Goal: Task Accomplishment & Management: Manage account settings

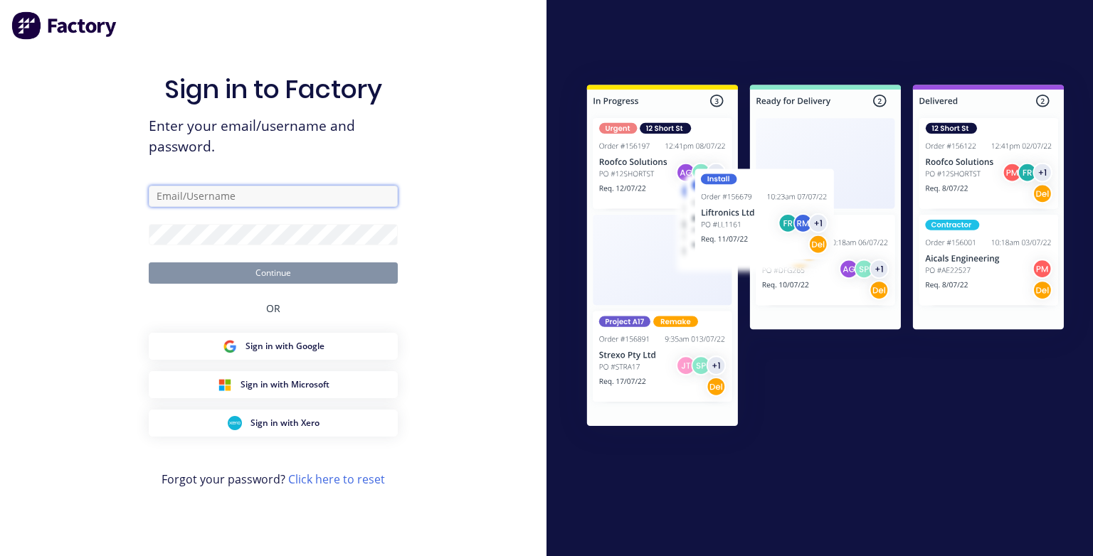
type input "[PERSON_NAME][EMAIL_ADDRESS][DOMAIN_NAME]"
click at [332, 275] on button "Continue" at bounding box center [273, 273] width 249 height 21
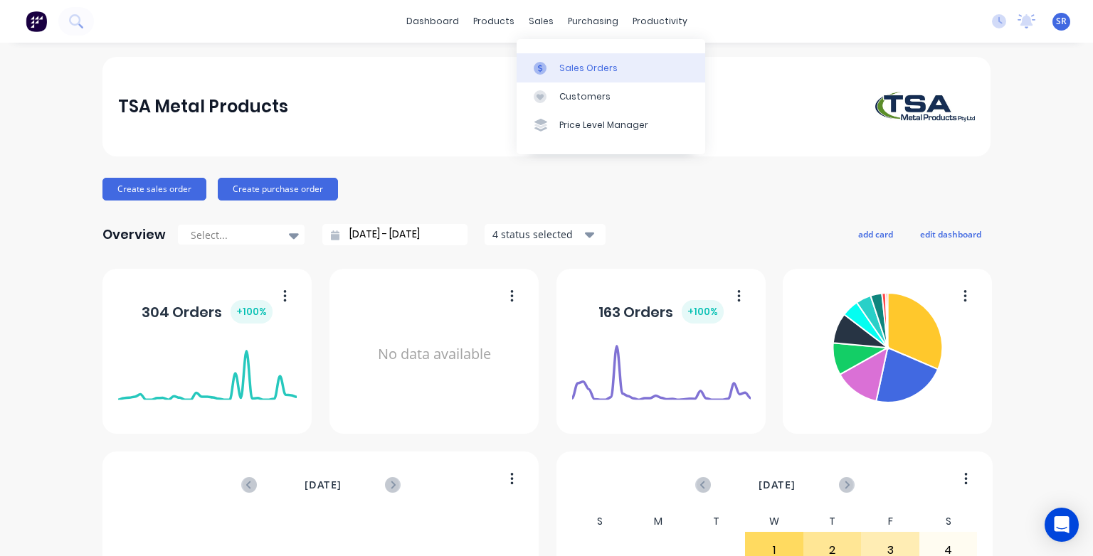
click at [549, 66] on div at bounding box center [544, 68] width 21 height 13
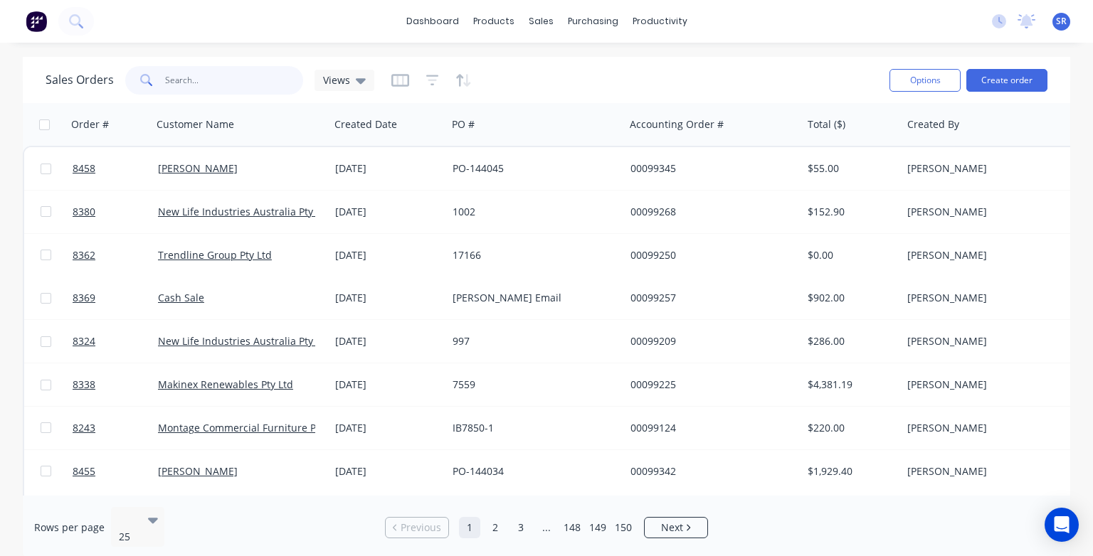
click at [225, 84] on input "text" at bounding box center [234, 80] width 139 height 28
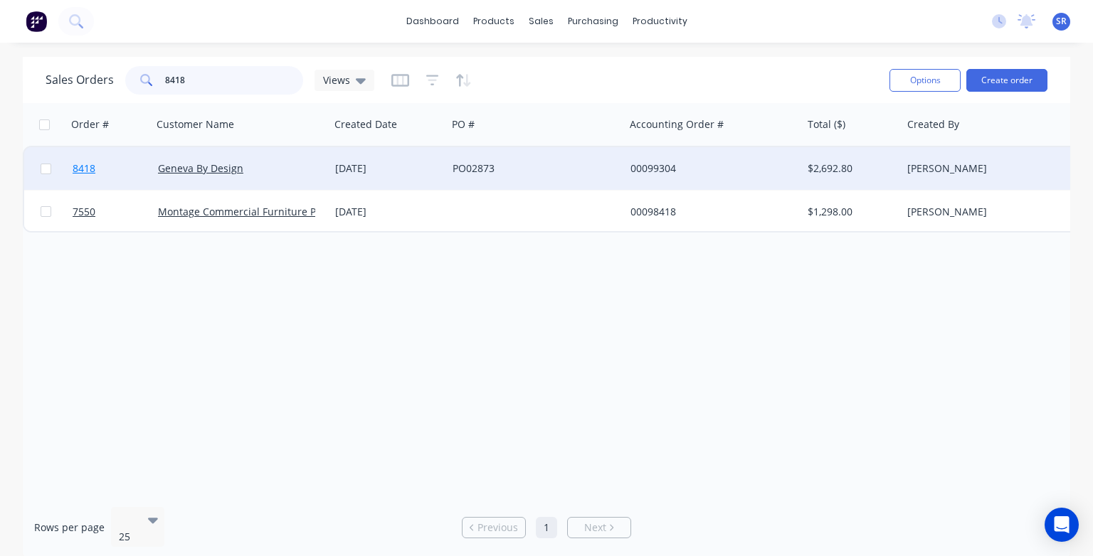
type input "8418"
click at [91, 170] on span "8418" at bounding box center [84, 169] width 23 height 14
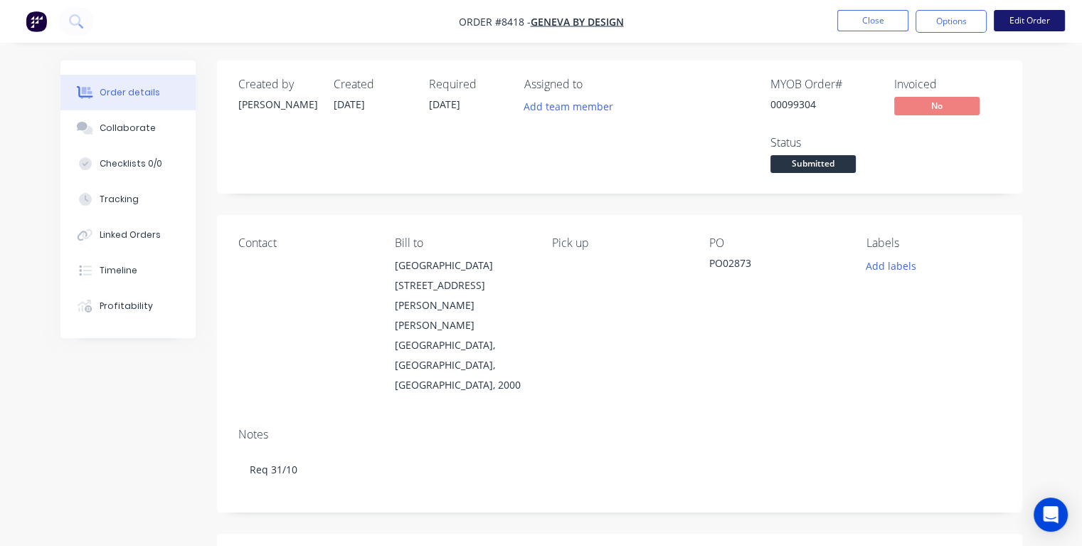
click at [1033, 23] on button "Edit Order" at bounding box center [1029, 20] width 71 height 21
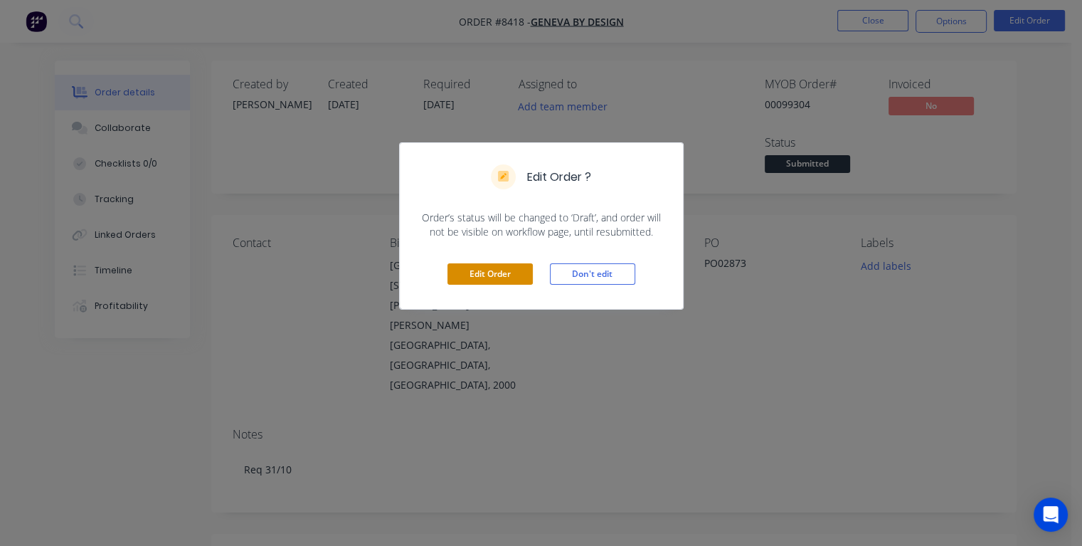
click at [512, 278] on button "Edit Order" at bounding box center [490, 273] width 85 height 21
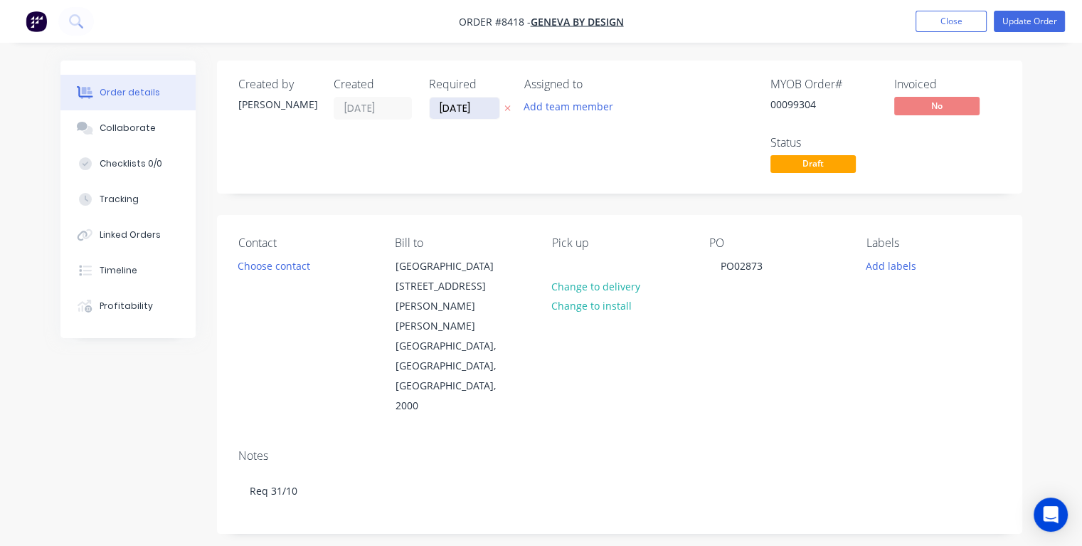
click at [481, 107] on input "[DATE]" at bounding box center [465, 107] width 70 height 21
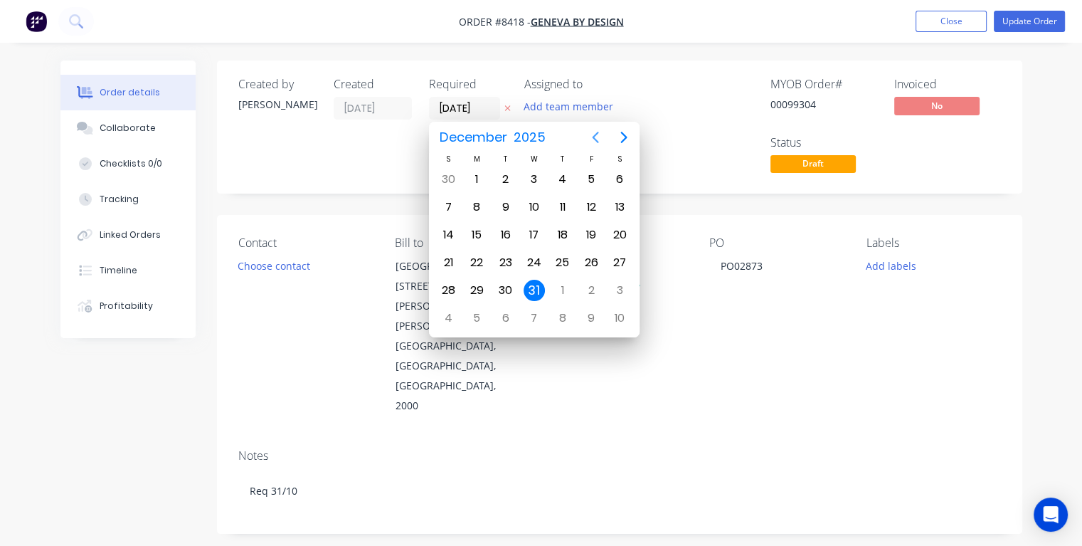
click at [598, 138] on icon "Previous page" at bounding box center [595, 137] width 17 height 17
click at [478, 204] on div "3" at bounding box center [476, 206] width 21 height 21
type input "[DATE]"
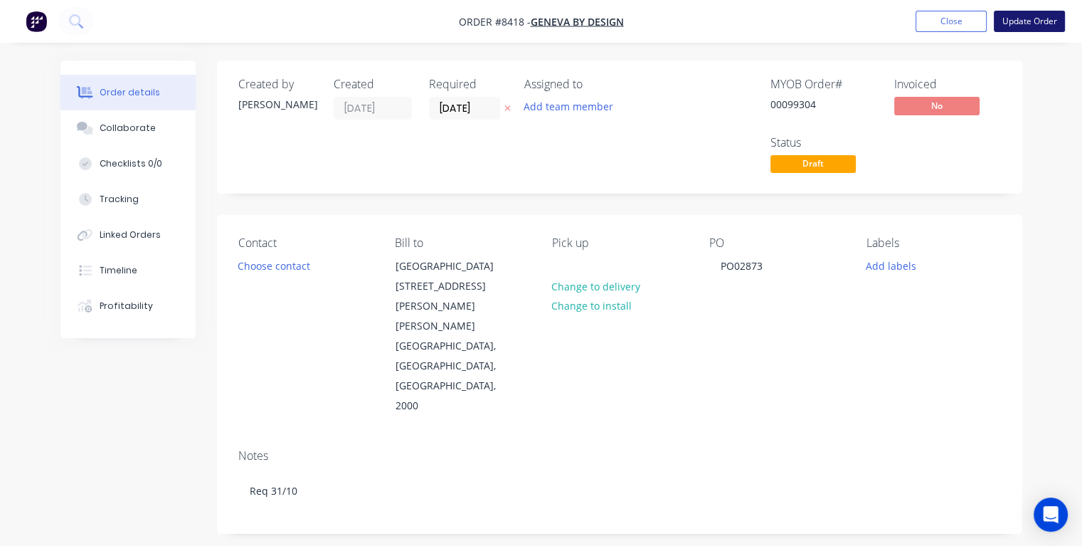
click at [1015, 24] on button "Update Order" at bounding box center [1029, 21] width 71 height 21
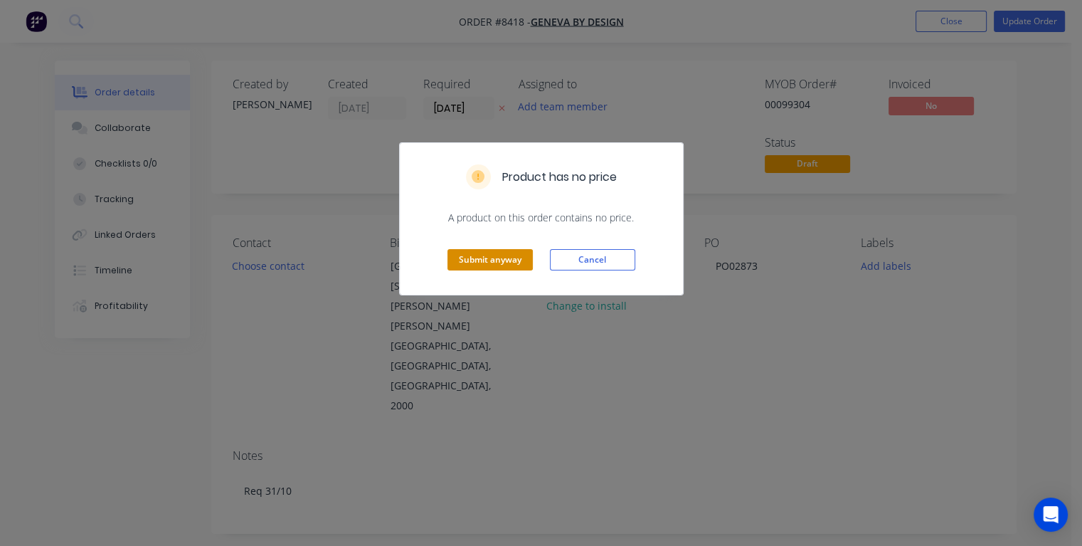
click at [492, 259] on button "Submit anyway" at bounding box center [490, 259] width 85 height 21
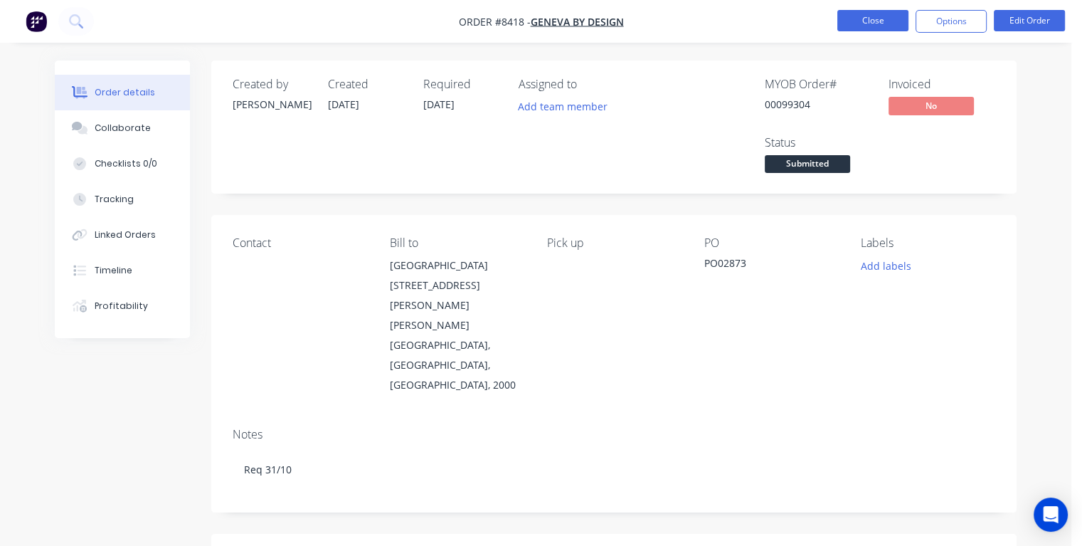
click at [853, 23] on button "Close" at bounding box center [873, 20] width 71 height 21
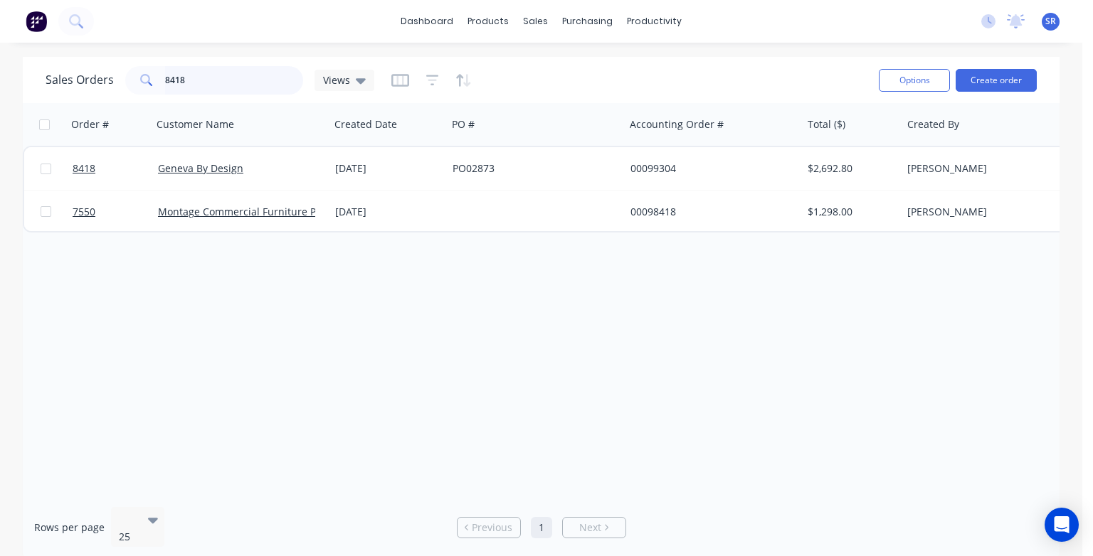
click at [240, 80] on input "8418" at bounding box center [234, 80] width 139 height 28
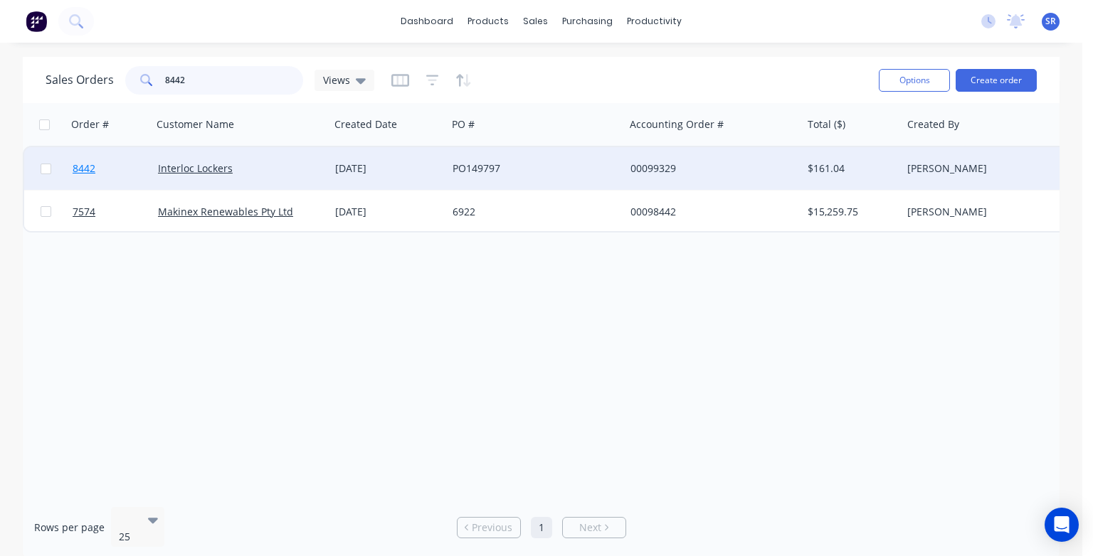
type input "8442"
click at [82, 170] on span "8442" at bounding box center [84, 169] width 23 height 14
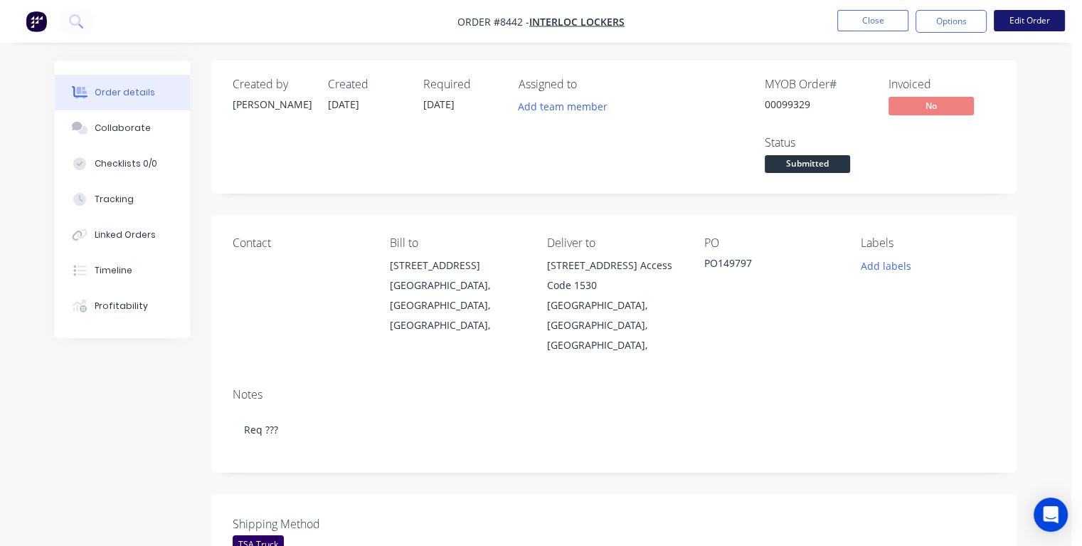
click at [1028, 21] on button "Edit Order" at bounding box center [1029, 20] width 71 height 21
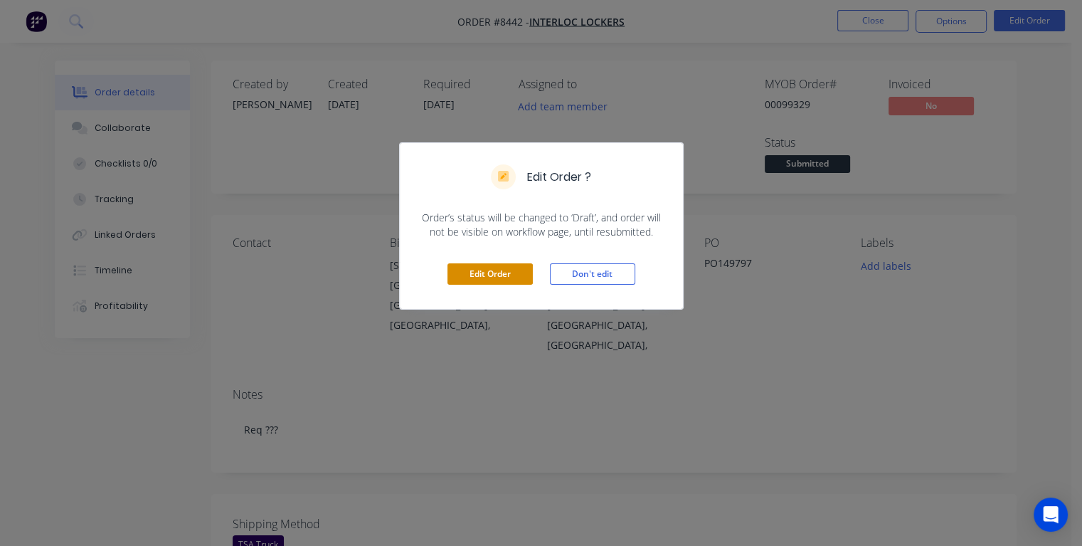
click at [489, 265] on button "Edit Order" at bounding box center [490, 273] width 85 height 21
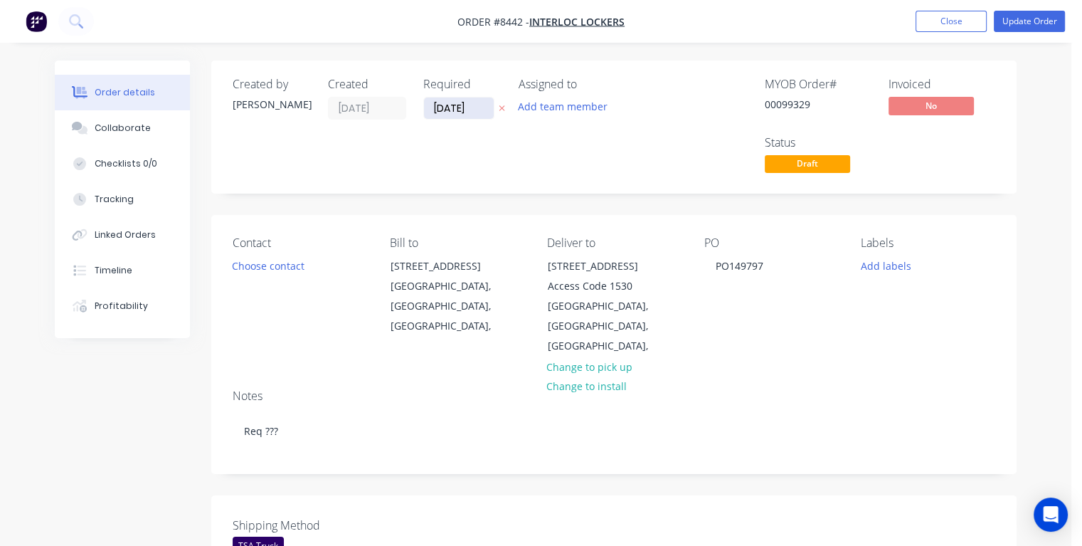
click at [480, 107] on input "[DATE]" at bounding box center [459, 107] width 70 height 21
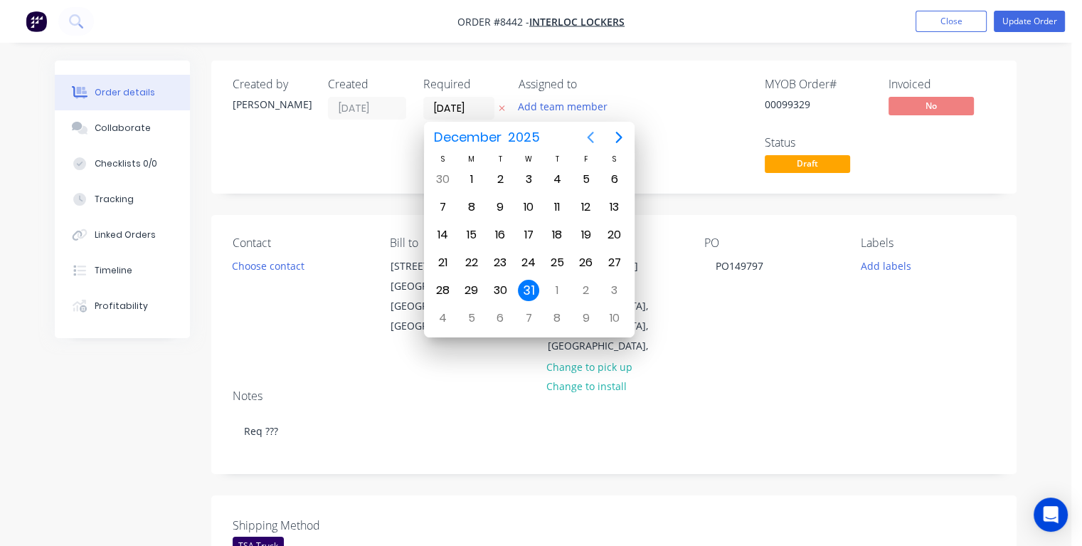
click at [591, 137] on icon "Previous page" at bounding box center [590, 137] width 17 height 17
click at [557, 230] on div "16" at bounding box center [557, 234] width 21 height 21
type input "[DATE]"
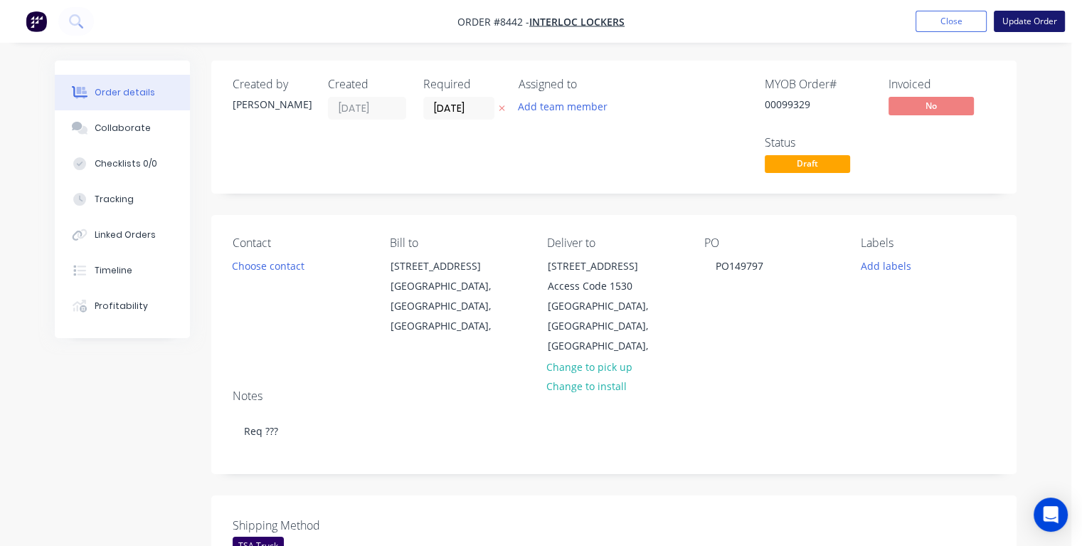
click at [1016, 22] on button "Update Order" at bounding box center [1029, 21] width 71 height 21
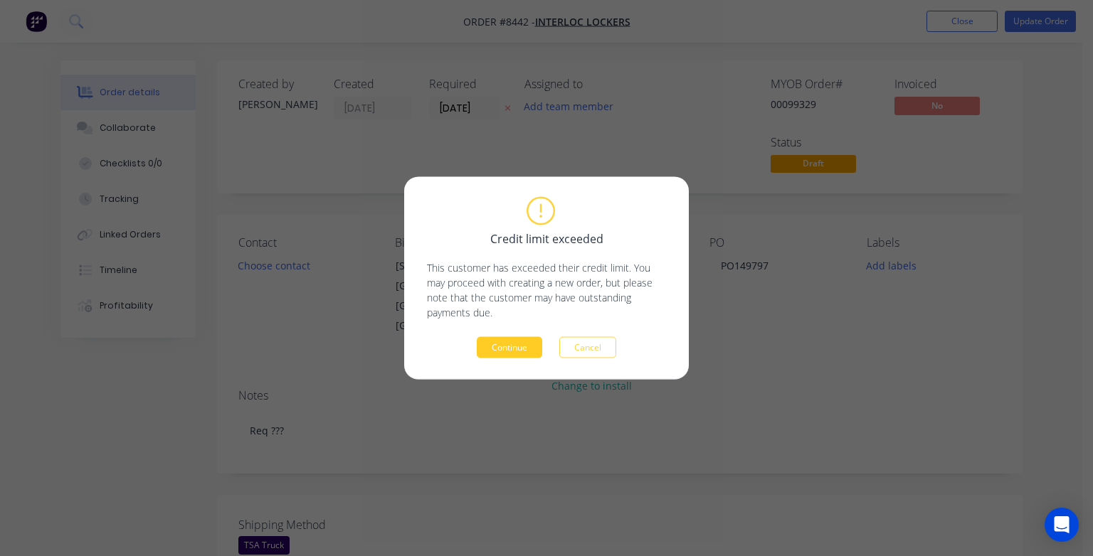
click at [489, 347] on button "Continue" at bounding box center [509, 347] width 65 height 21
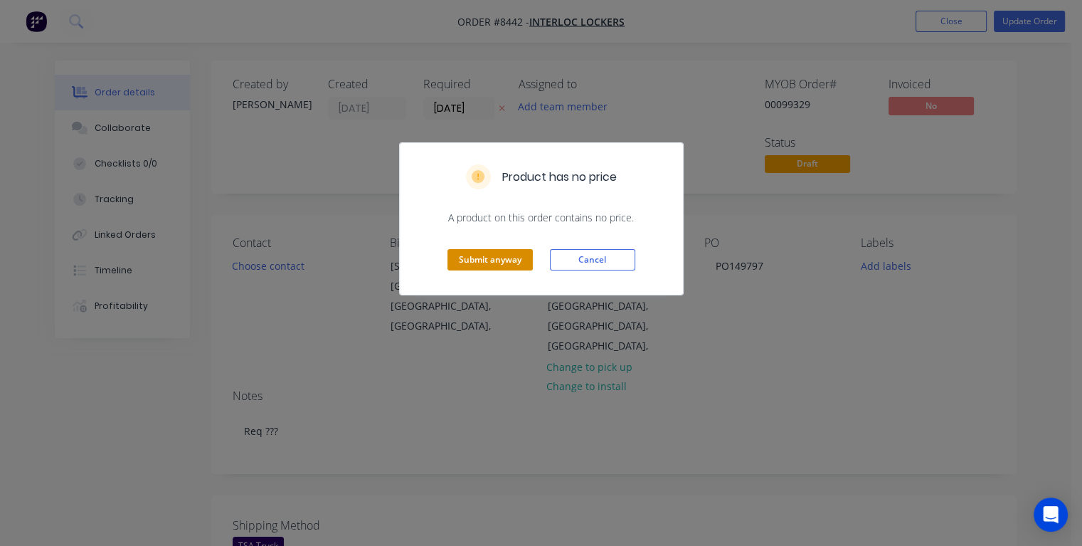
click at [479, 259] on button "Submit anyway" at bounding box center [490, 259] width 85 height 21
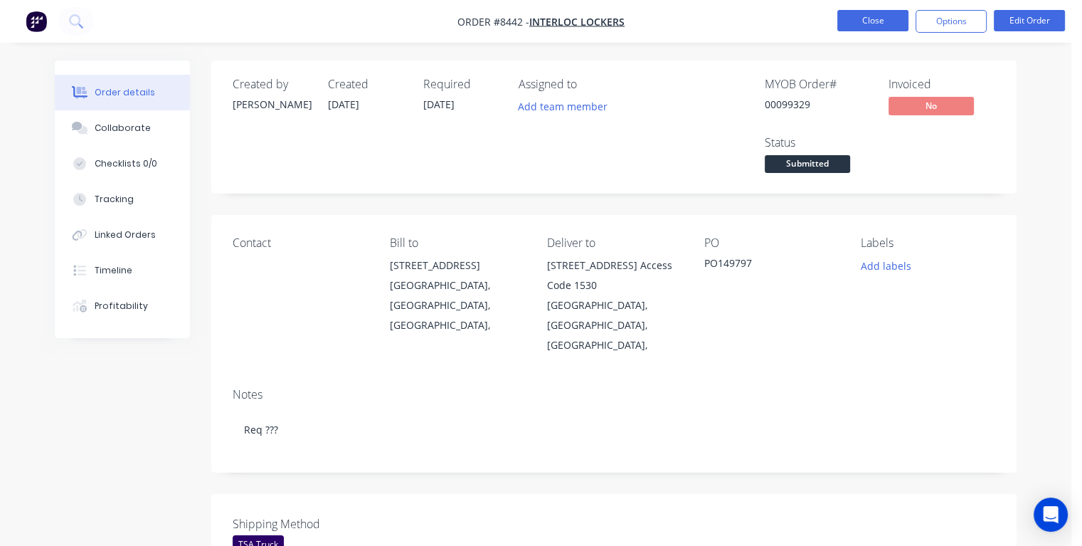
click at [892, 19] on button "Close" at bounding box center [873, 20] width 71 height 21
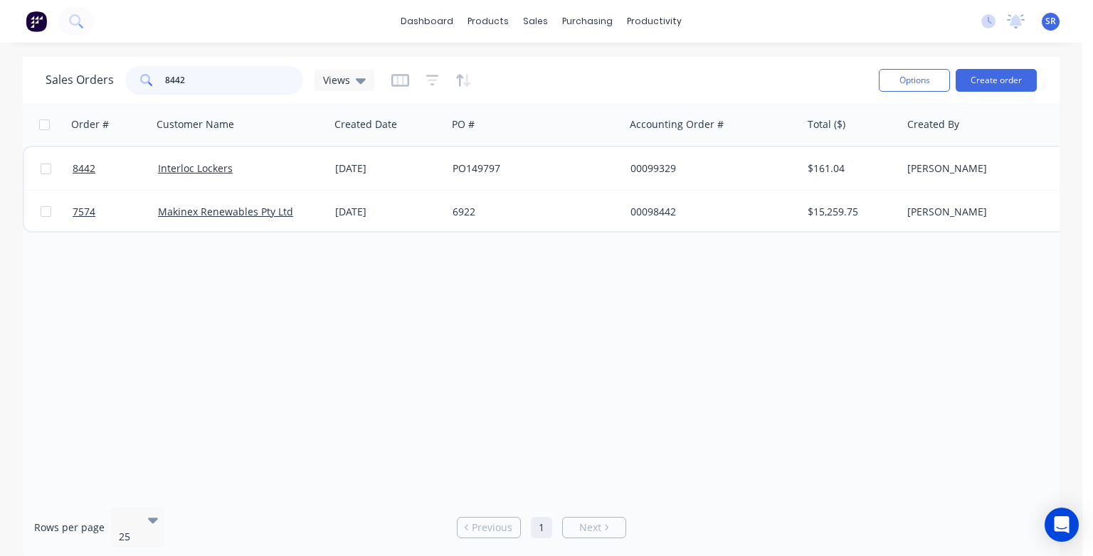
click at [218, 73] on input "8442" at bounding box center [234, 80] width 139 height 28
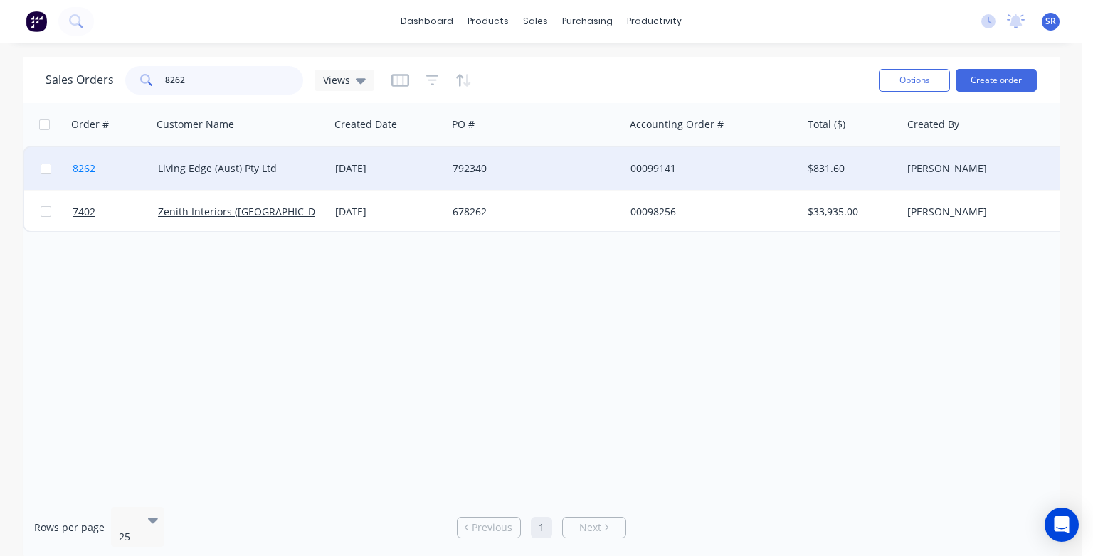
type input "8262"
click at [92, 172] on span "8262" at bounding box center [84, 169] width 23 height 14
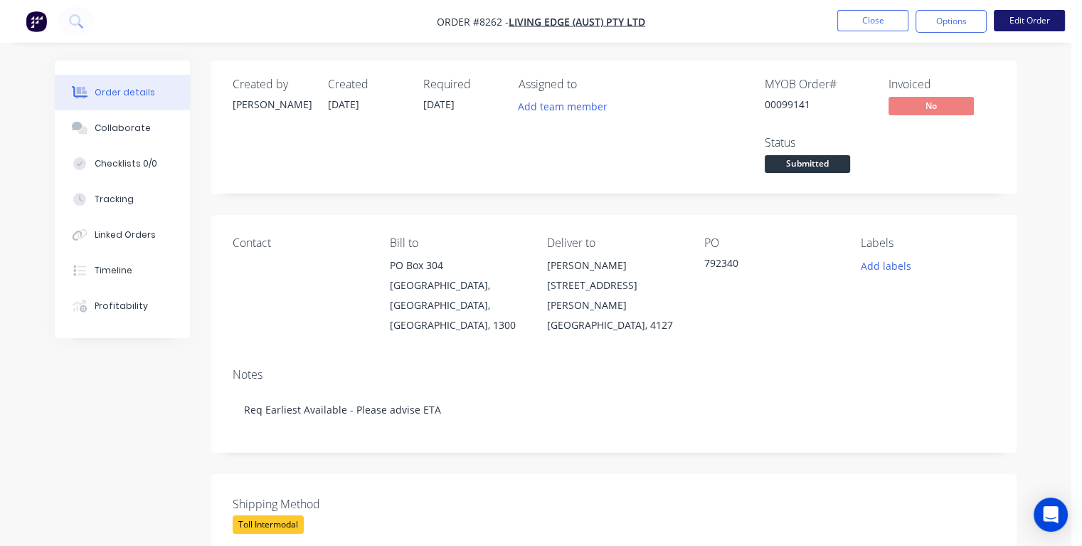
click at [1033, 23] on button "Edit Order" at bounding box center [1029, 20] width 71 height 21
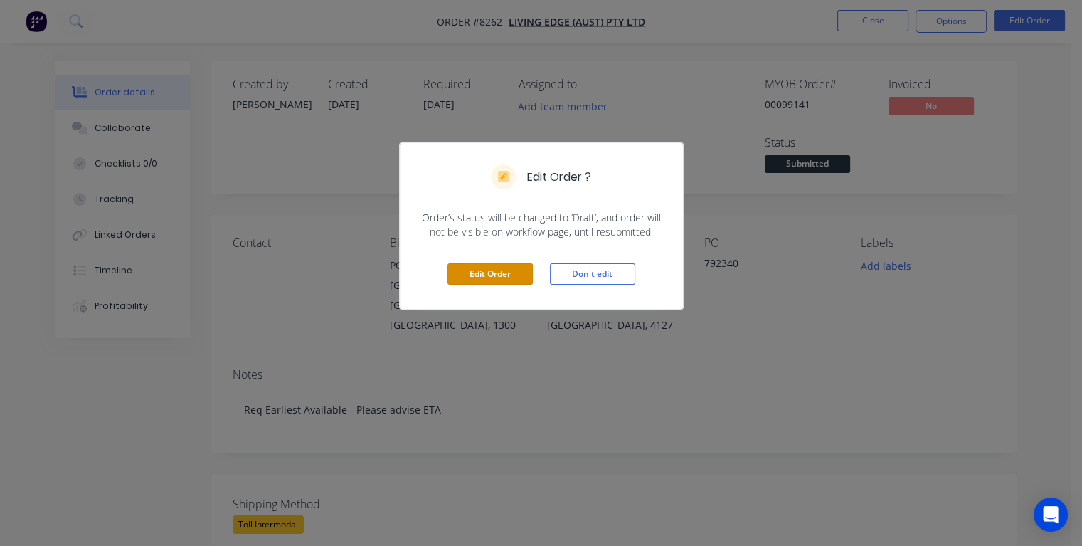
click at [507, 273] on button "Edit Order" at bounding box center [490, 273] width 85 height 21
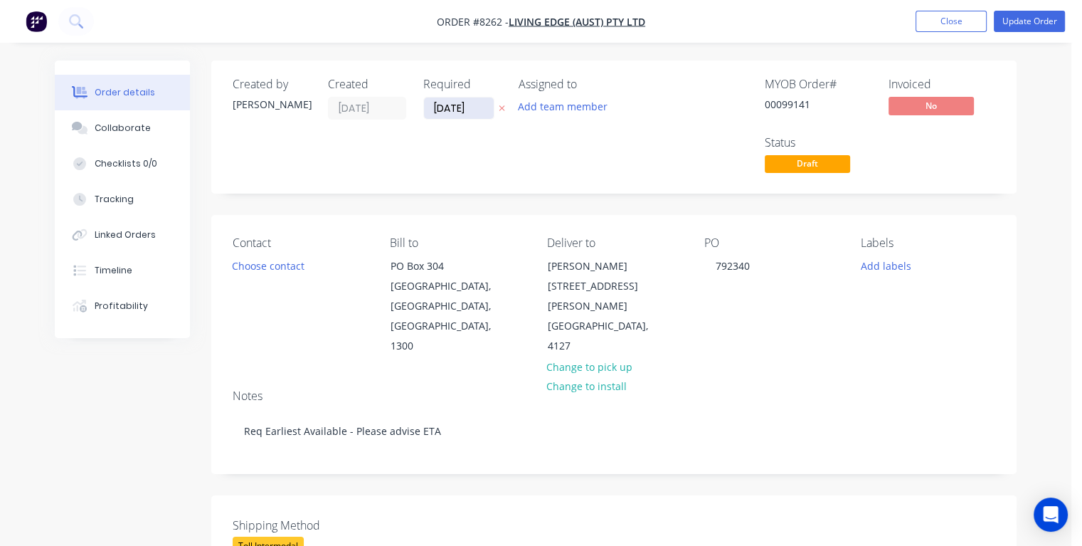
click at [475, 107] on input "[DATE]" at bounding box center [459, 107] width 70 height 21
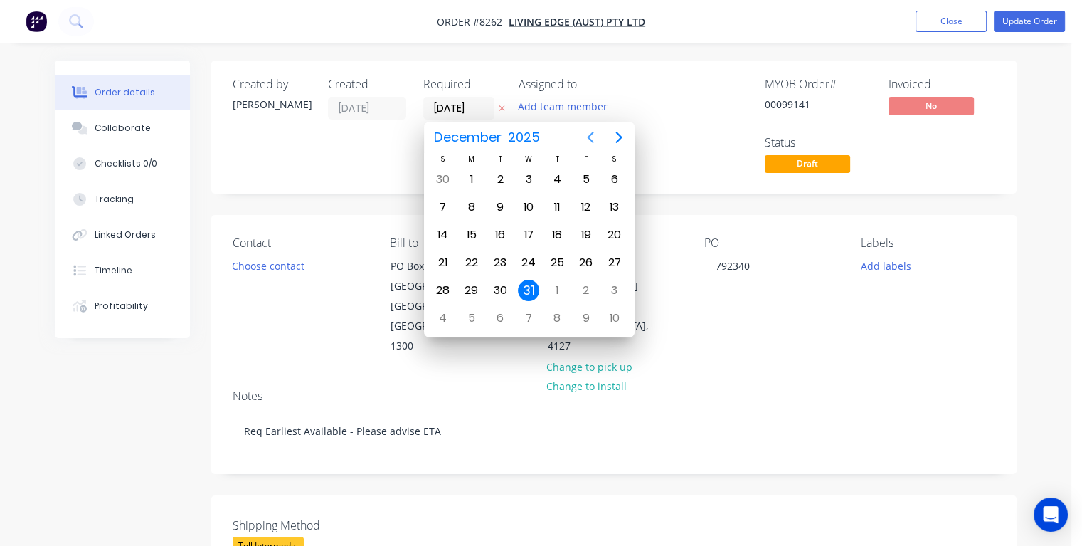
click at [592, 139] on icon "Previous page" at bounding box center [590, 137] width 17 height 17
click at [557, 230] on div "16" at bounding box center [557, 234] width 21 height 21
type input "[DATE]"
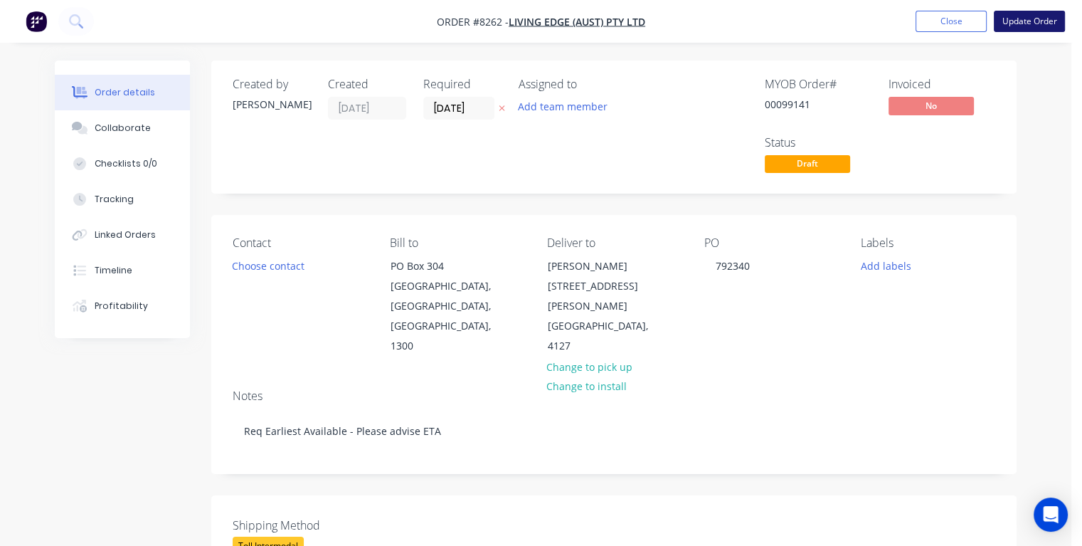
click at [1010, 24] on button "Update Order" at bounding box center [1029, 21] width 71 height 21
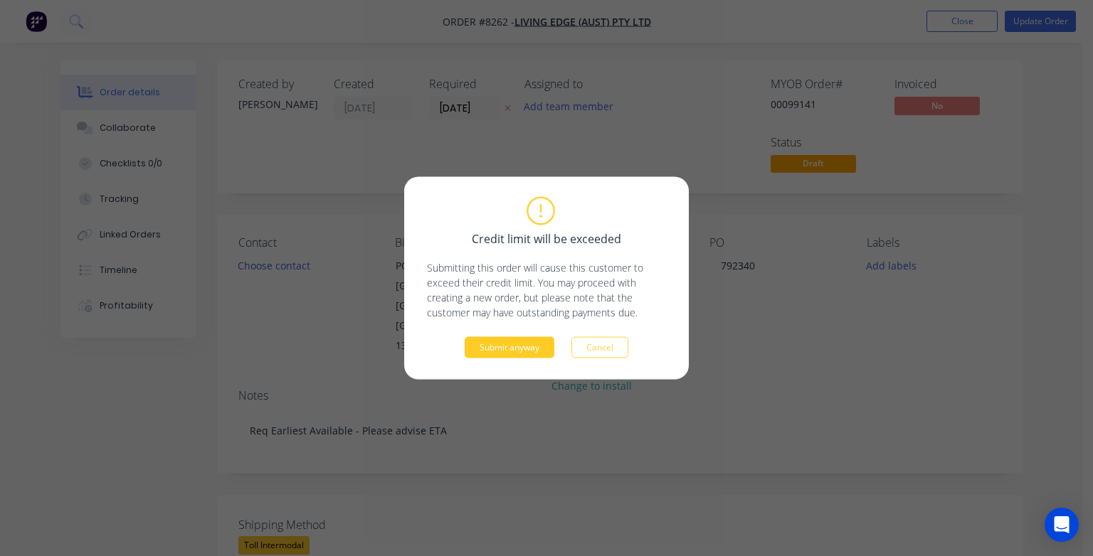
click at [510, 349] on button "Submit anyway" at bounding box center [510, 347] width 90 height 21
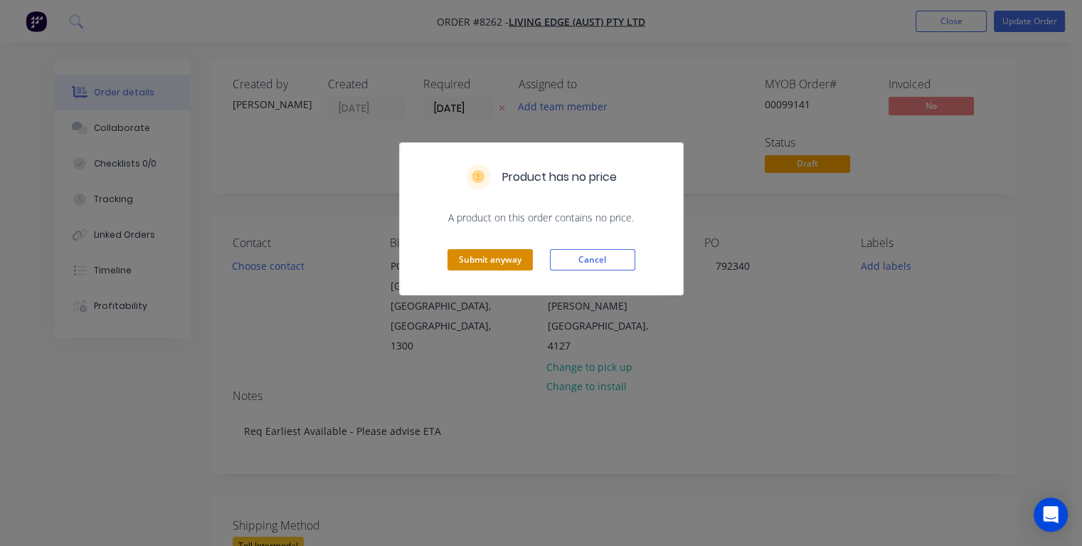
click at [492, 261] on button "Submit anyway" at bounding box center [490, 259] width 85 height 21
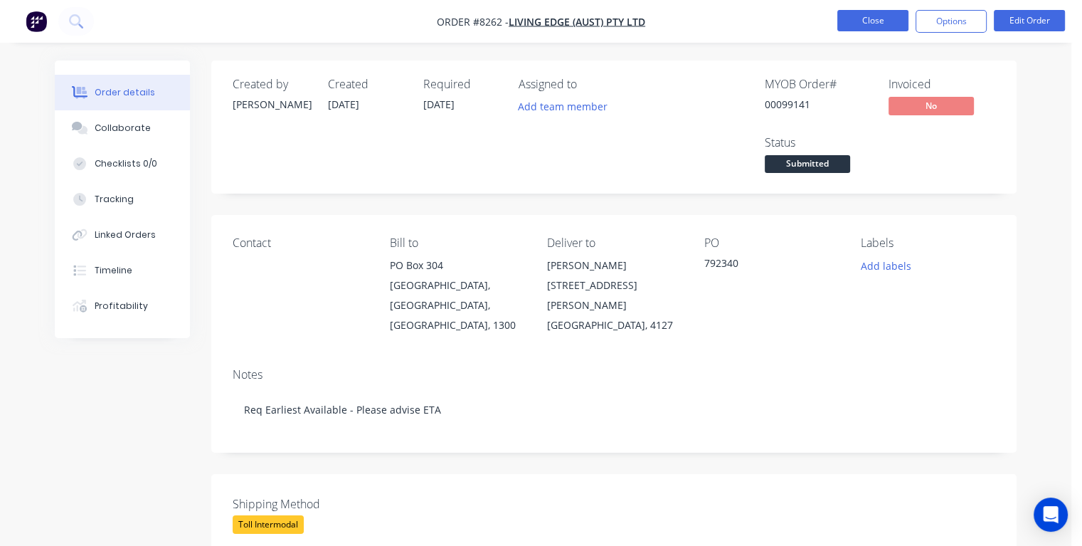
click at [851, 15] on button "Close" at bounding box center [873, 20] width 71 height 21
